Goal: Task Accomplishment & Management: Manage account settings

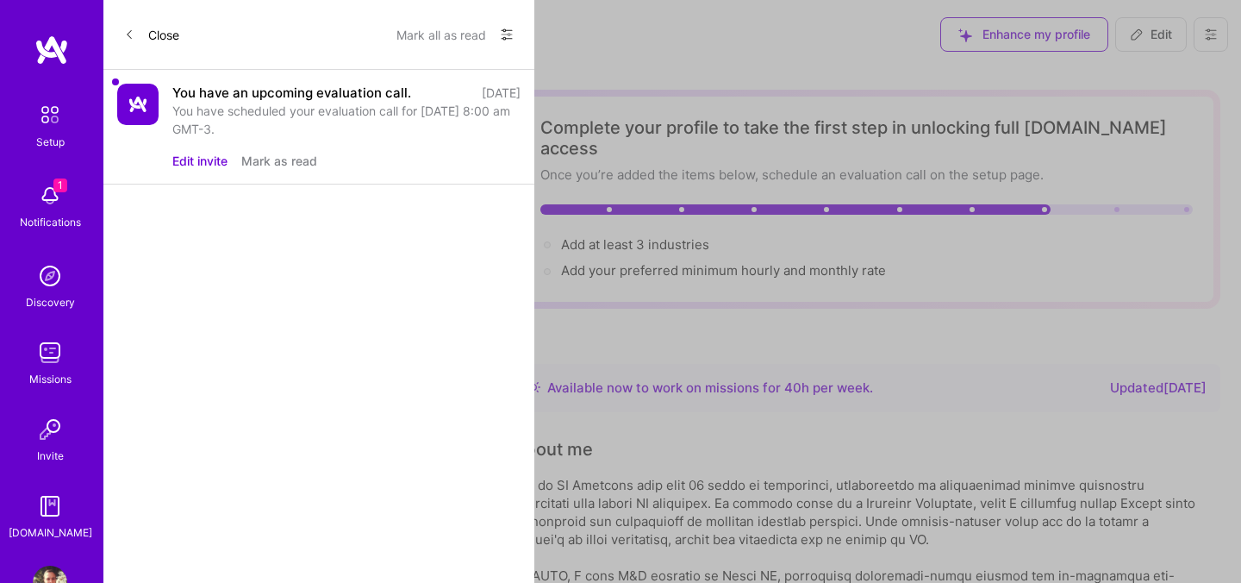
click at [215, 161] on button "Edit invite" at bounding box center [199, 161] width 55 height 18
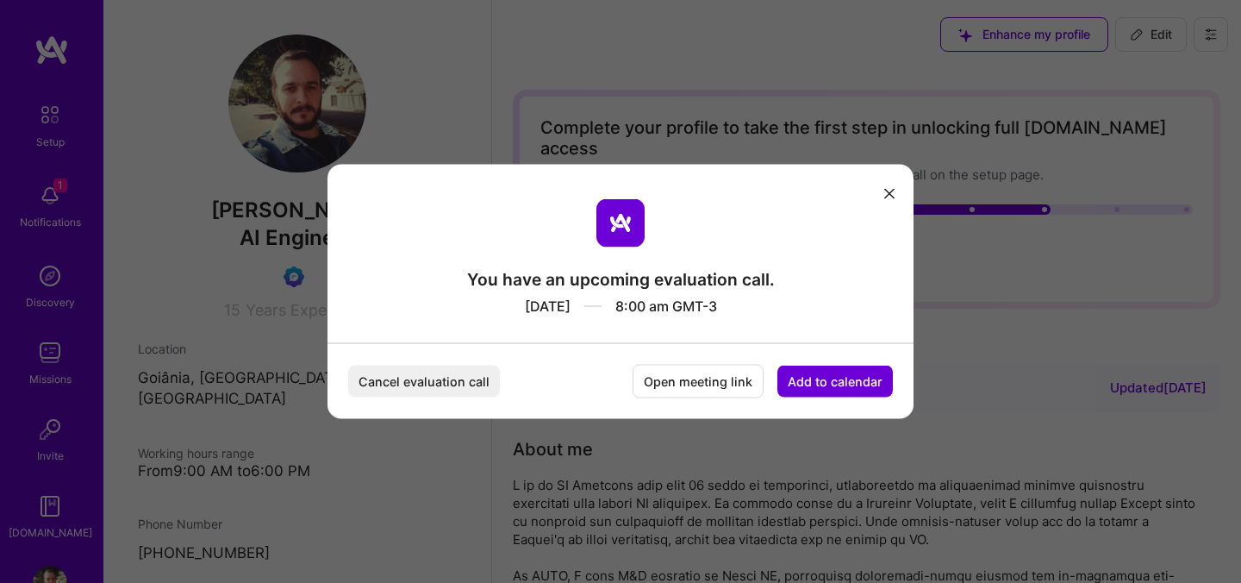
drag, startPoint x: 744, startPoint y: 304, endPoint x: 498, endPoint y: 303, distance: 245.6
click at [498, 303] on div "Sep 23, 2025 8:00 am GMT-3" at bounding box center [621, 302] width 308 height 25
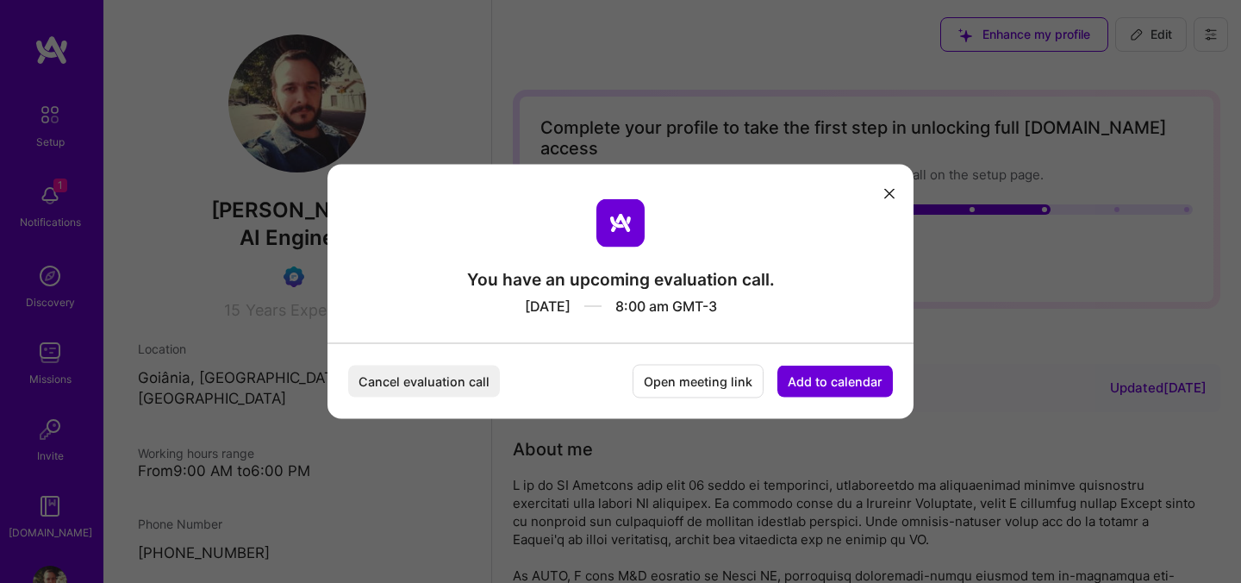
click at [657, 307] on div "Sep 23, 2025 8:00 am GMT-3" at bounding box center [621, 302] width 308 height 25
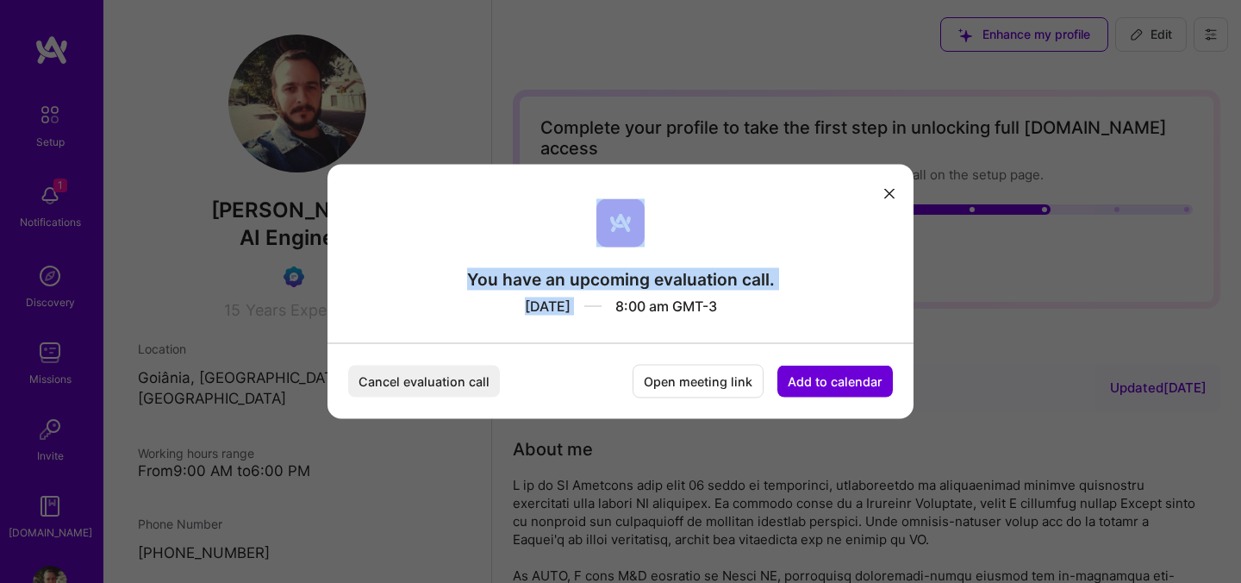
click at [657, 307] on div "Sep 23, 2025 8:00 am GMT-3" at bounding box center [621, 302] width 308 height 25
copy div "You have an upcoming evaluation call. Sep 23, 2025"
click at [817, 384] on button "Add to calendar" at bounding box center [834, 381] width 115 height 32
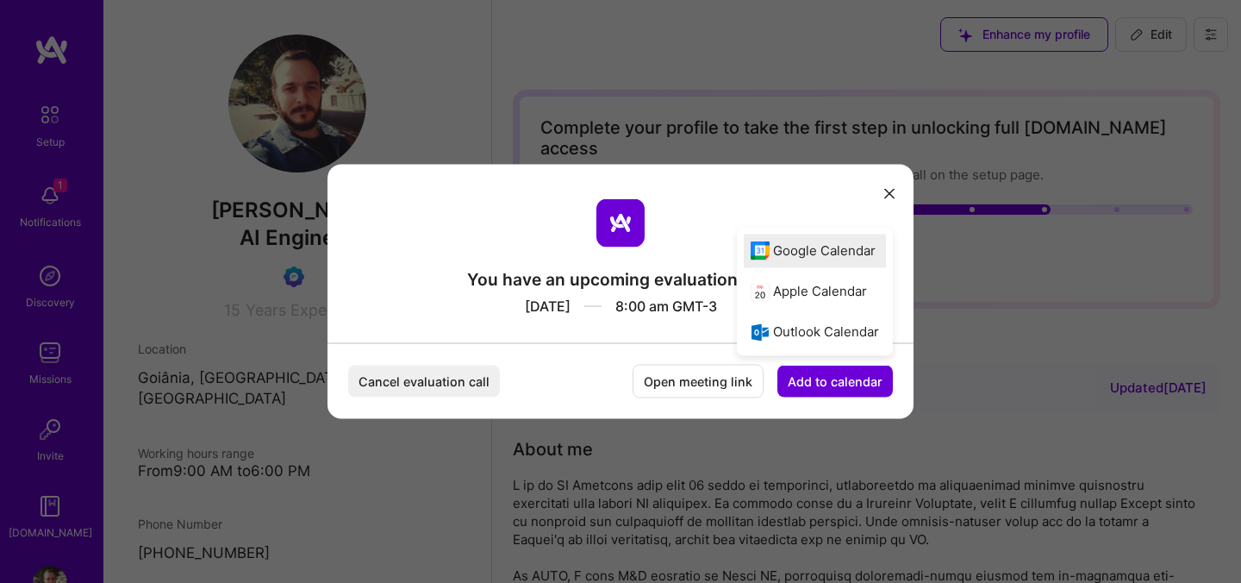
click at [835, 257] on div "Google Calendar" at bounding box center [815, 251] width 143 height 34
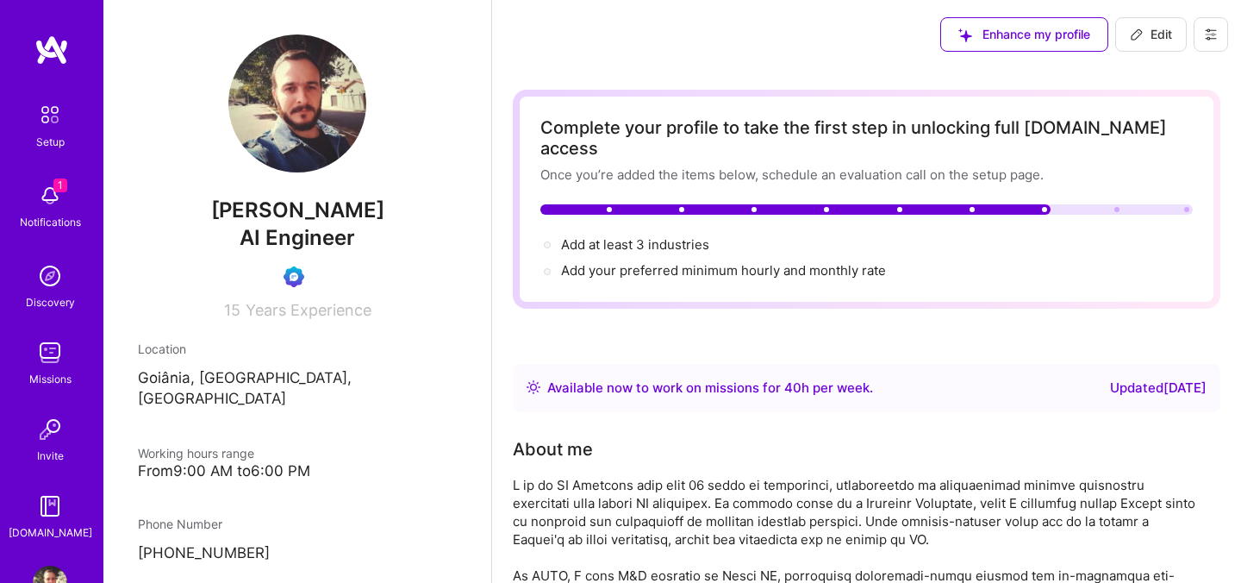
click at [308, 215] on span "RAFAELLO VIRGILLI" at bounding box center [297, 210] width 319 height 26
copy span "RAFAELLO VIRGILLI"
click at [1218, 35] on button at bounding box center [1210, 34] width 34 height 34
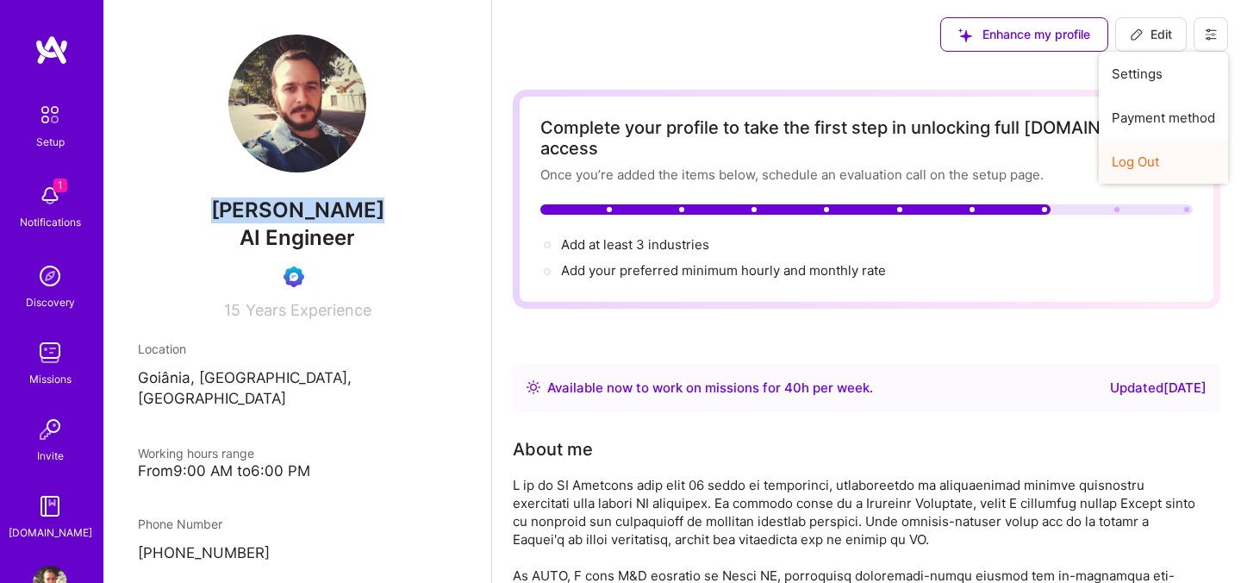
click at [1131, 165] on button "Log Out" at bounding box center [1163, 162] width 129 height 44
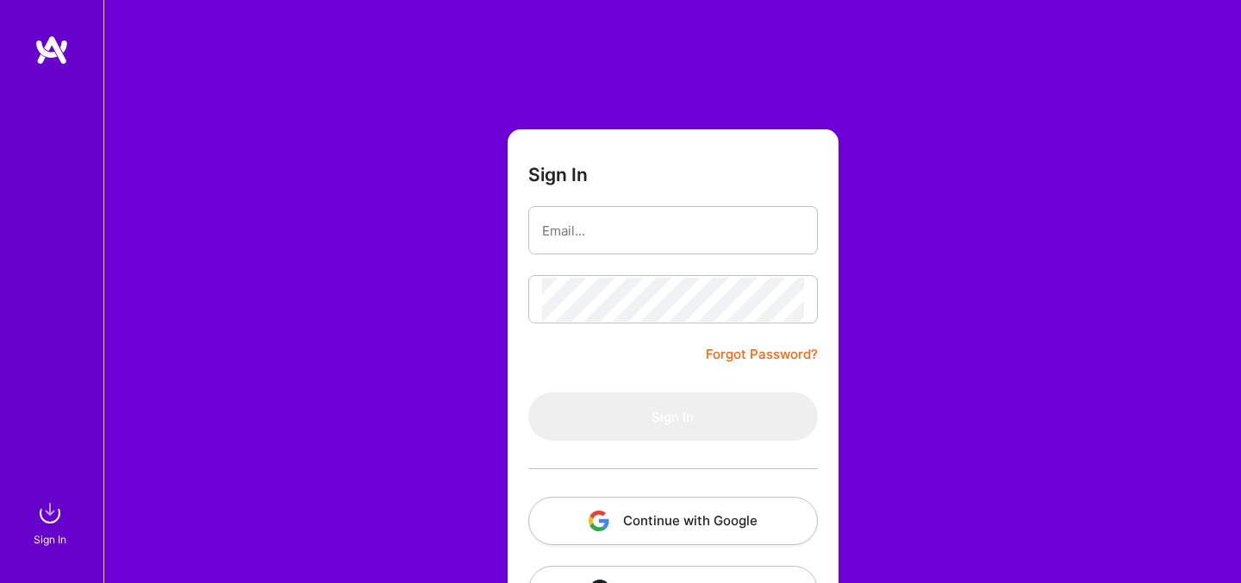
click at [632, 531] on button "Continue with Google" at bounding box center [673, 520] width 290 height 48
